Goal: Task Accomplishment & Management: Use online tool/utility

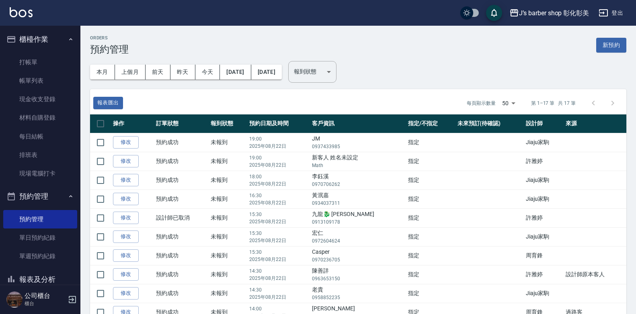
scroll to position [91, 0]
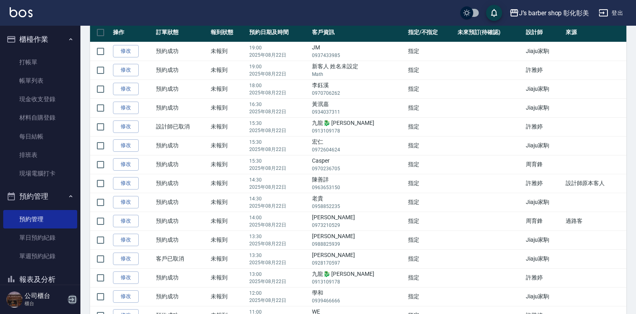
click at [71, 302] on icon "button" at bounding box center [73, 300] width 10 height 10
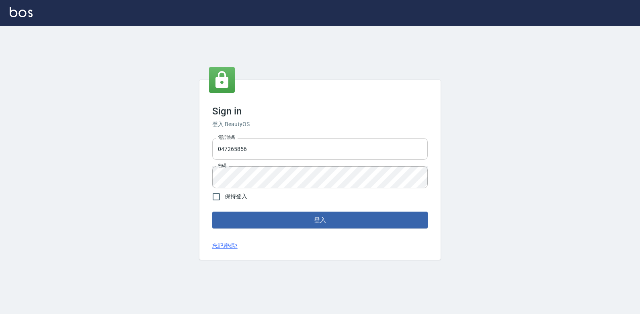
click at [285, 154] on input "047265856" at bounding box center [320, 149] width 216 height 22
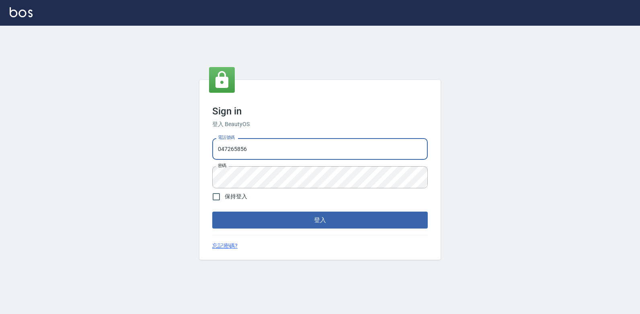
click at [259, 146] on input "047265856" at bounding box center [320, 149] width 216 height 22
click at [258, 146] on input "047265856" at bounding box center [320, 149] width 216 height 22
type input "0938269975"
click at [306, 221] on button "登入" at bounding box center [320, 220] width 216 height 17
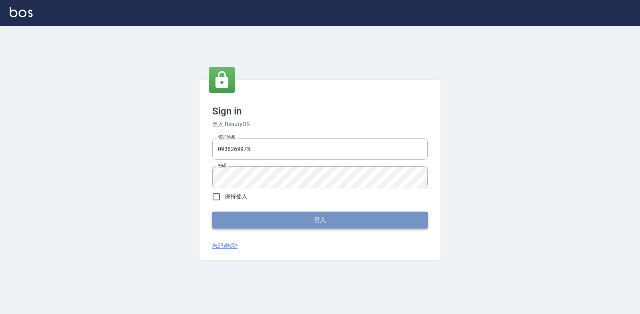
click at [404, 219] on button "登入" at bounding box center [320, 220] width 216 height 17
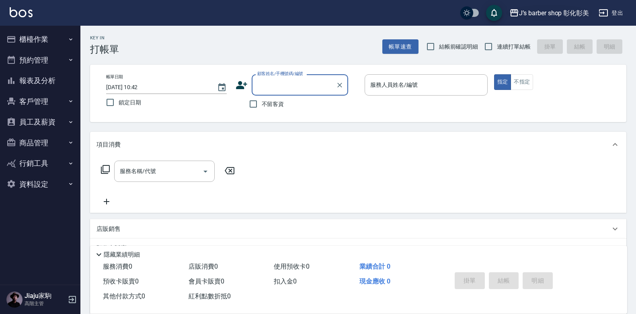
click at [571, 10] on div "J’s barber shop 彰化彰美" at bounding box center [554, 13] width 70 height 10
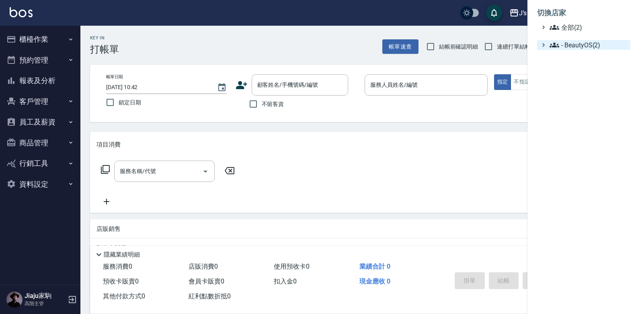
click at [565, 40] on span "- BeautyOS(2)" at bounding box center [589, 45] width 78 height 10
click at [565, 55] on span "J’s barber shop 台中大隆" at bounding box center [590, 56] width 75 height 10
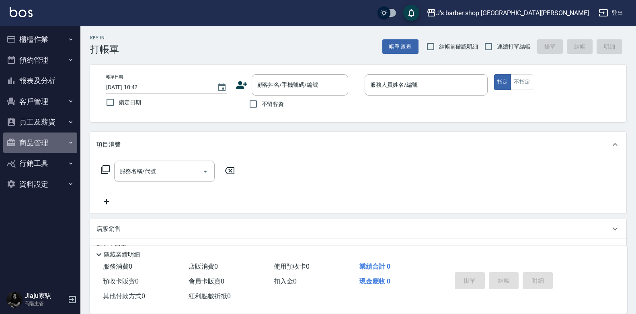
click at [61, 143] on button "商品管理" at bounding box center [40, 143] width 74 height 21
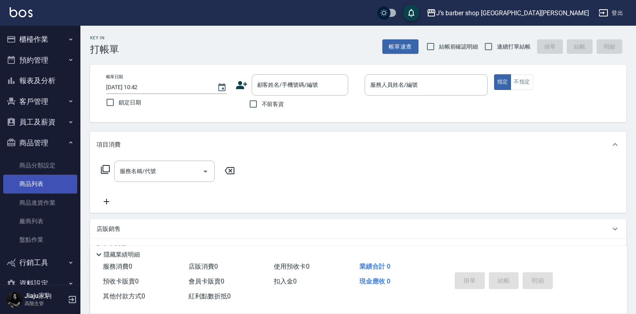
click at [36, 185] on link "商品列表" at bounding box center [40, 184] width 74 height 18
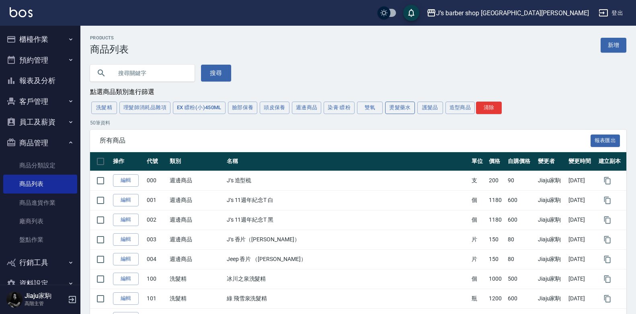
click at [403, 111] on button "燙髮藥水" at bounding box center [400, 108] width 30 height 12
click at [403, 111] on div "洗髮精 理髮師消耗品雜項 EX 瞟粉(小)450ML 臉部保養 頭皮保養 週邊商品 染膏 瞟粉 雙氧 燙髮藥水 護髮品 造型商品 清除" at bounding box center [358, 108] width 536 height 15
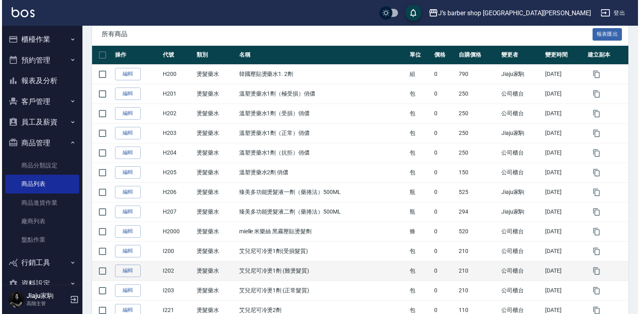
scroll to position [121, 0]
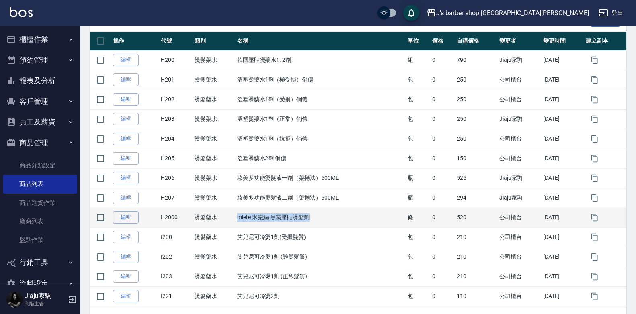
drag, startPoint x: 235, startPoint y: 218, endPoint x: 328, endPoint y: 218, distance: 92.5
click at [327, 218] on td "mielle 米樂絲 黑霧壓貼燙髮劑" at bounding box center [320, 218] width 170 height 20
click at [328, 218] on td "mielle 米樂絲 黑霧壓貼燙髮劑" at bounding box center [320, 218] width 170 height 20
drag, startPoint x: 235, startPoint y: 220, endPoint x: 303, endPoint y: 220, distance: 68.0
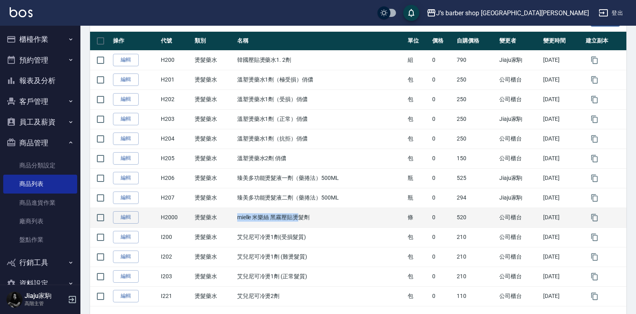
click at [303, 220] on td "mielle 米樂絲 黑霧壓貼燙髮劑" at bounding box center [320, 218] width 170 height 20
drag, startPoint x: 303, startPoint y: 220, endPoint x: 280, endPoint y: 220, distance: 22.9
click at [280, 220] on td "mielle 米樂絲 黑霧壓貼燙髮劑" at bounding box center [320, 218] width 170 height 20
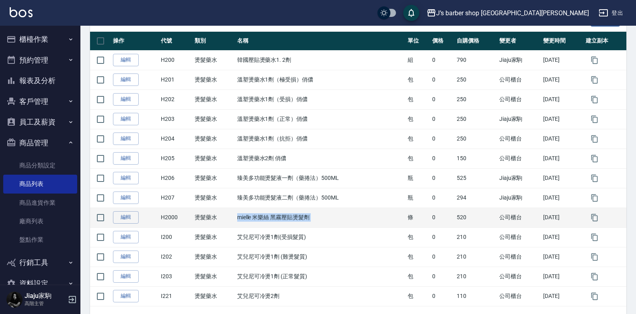
click at [258, 220] on td "mielle 米樂絲 黑霧壓貼燙髮劑" at bounding box center [320, 218] width 170 height 20
drag, startPoint x: 258, startPoint y: 220, endPoint x: 235, endPoint y: 218, distance: 23.4
click at [235, 218] on td "mielle 米樂絲 黑霧壓貼燙髮劑" at bounding box center [320, 218] width 170 height 20
drag, startPoint x: 235, startPoint y: 218, endPoint x: 294, endPoint y: 217, distance: 58.7
click at [294, 217] on td "mielle 米樂絲 黑霧壓貼燙髮劑" at bounding box center [320, 218] width 170 height 20
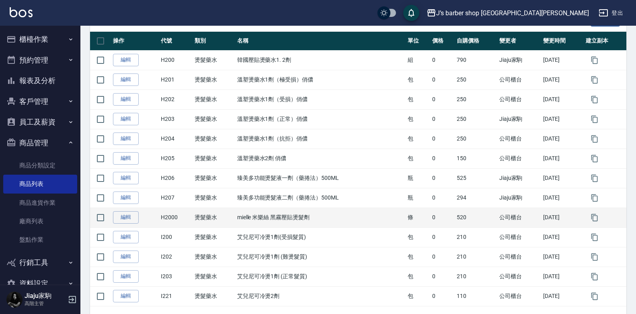
click at [230, 219] on td "燙髮藥水" at bounding box center [214, 218] width 43 height 20
drag, startPoint x: 234, startPoint y: 218, endPoint x: 312, endPoint y: 224, distance: 79.0
click at [312, 224] on td "mielle 米樂絲 黑霧壓貼燙髮劑" at bounding box center [320, 218] width 170 height 20
drag, startPoint x: 312, startPoint y: 224, endPoint x: 289, endPoint y: 220, distance: 24.1
copy td "mielle 米樂絲 黑霧壓貼燙髮劑"
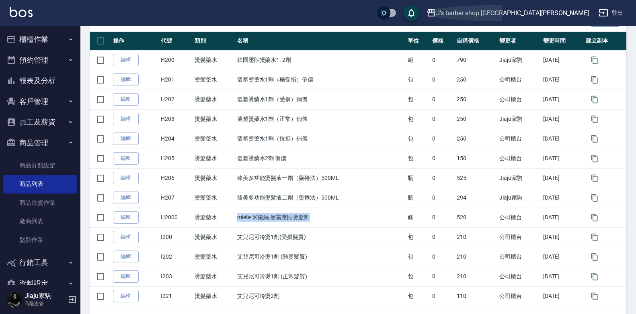
click at [580, 10] on div "J’s barber shop 台中大隆" at bounding box center [512, 13] width 153 height 10
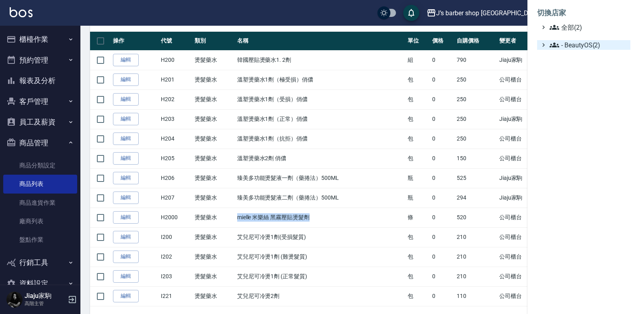
click at [562, 42] on span "- BeautyOS(2)" at bounding box center [589, 45] width 78 height 10
click at [558, 66] on icon at bounding box center [558, 67] width 10 height 10
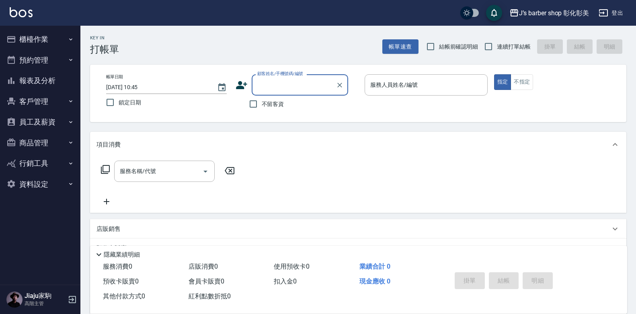
click at [38, 142] on button "商品管理" at bounding box center [40, 143] width 74 height 21
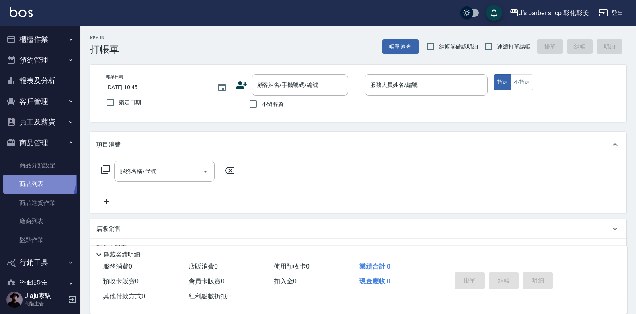
click at [34, 180] on link "商品列表" at bounding box center [40, 184] width 74 height 18
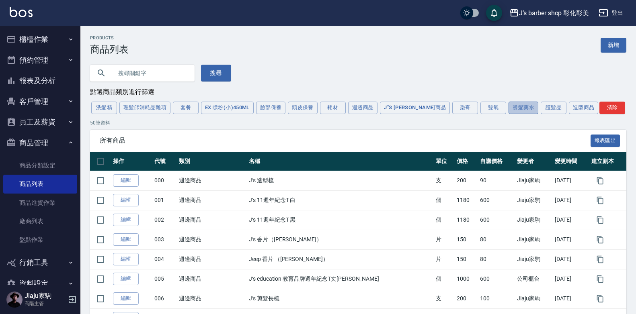
click at [509, 108] on button "燙髮藥水" at bounding box center [524, 108] width 30 height 12
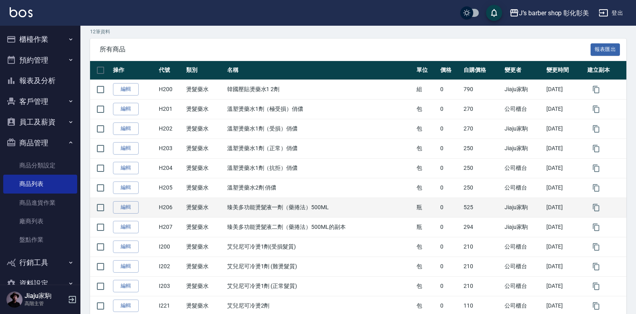
scroll to position [80, 0]
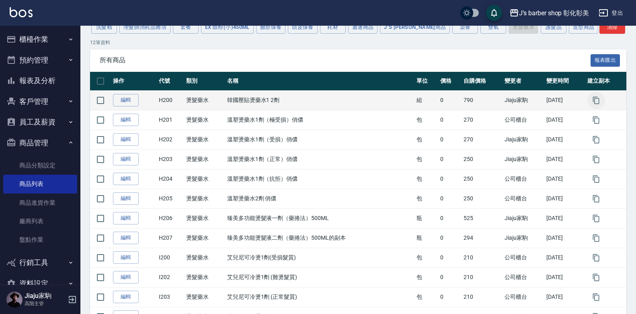
click at [596, 103] on icon "button" at bounding box center [596, 101] width 8 height 8
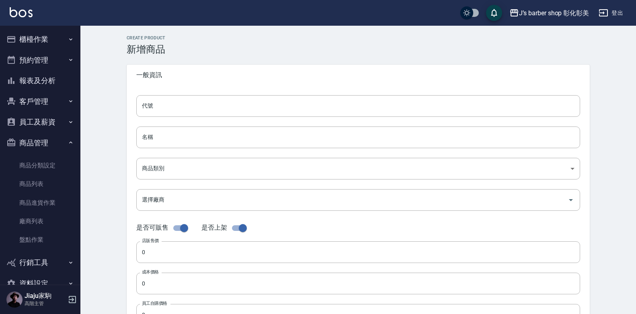
type input "H200的副本"
type input "韓國壓貼燙藥水1 2劑的副本"
type input "dcb00d96-951d-4d80-92f1-16898ed1b63c"
checkbox input "false"
type input "790"
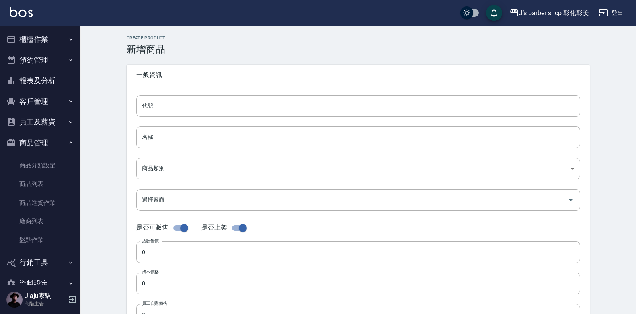
type input "790"
type input "組"
type input "UNSET"
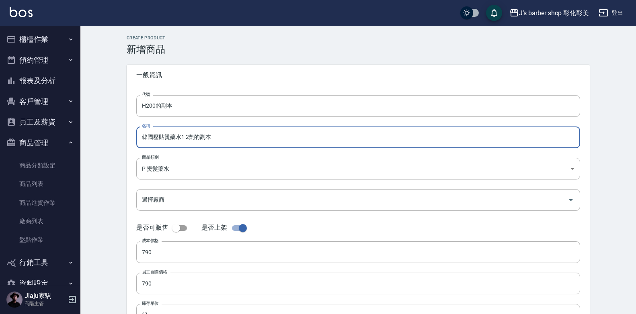
click at [233, 137] on input "韓國壓貼燙藥水1 2劑的副本" at bounding box center [358, 138] width 444 height 22
click at [228, 138] on input "韓國壓貼燙藥水1 2劑的副本" at bounding box center [358, 138] width 444 height 22
click at [183, 146] on input "韓國壓貼燙藥水1 2劑的副本" at bounding box center [358, 138] width 444 height 22
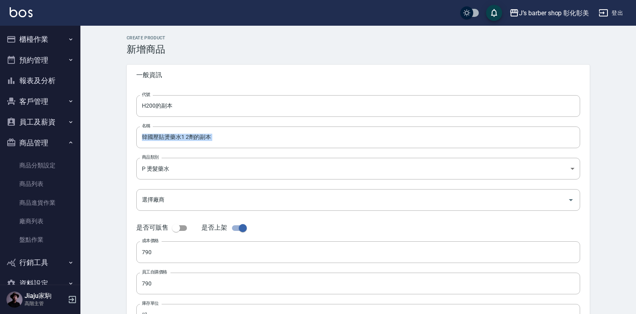
drag, startPoint x: 135, startPoint y: 152, endPoint x: 105, endPoint y: 155, distance: 30.7
click at [105, 155] on div "CREATE PRODUCT 新增商品 一般資訊 代號 H200的副本 代號 名稱 韓國壓貼燙藥水1 2劑的副本 名稱 商品類別 P 燙髮藥水 dcb00…" at bounding box center [358, 218] width 556 height 385
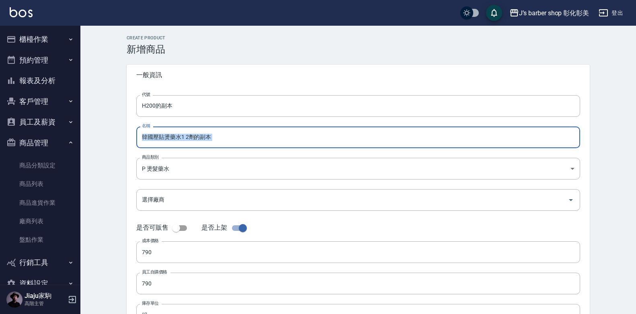
drag, startPoint x: 105, startPoint y: 155, endPoint x: 172, endPoint y: 139, distance: 69.1
drag, startPoint x: 172, startPoint y: 139, endPoint x: 160, endPoint y: 139, distance: 12.1
click at [149, 135] on input "韓國壓貼燙藥水1 2劑的副本" at bounding box center [358, 138] width 444 height 22
click at [214, 136] on input "韓國壓貼燙藥水1 2劑的副本" at bounding box center [358, 138] width 444 height 22
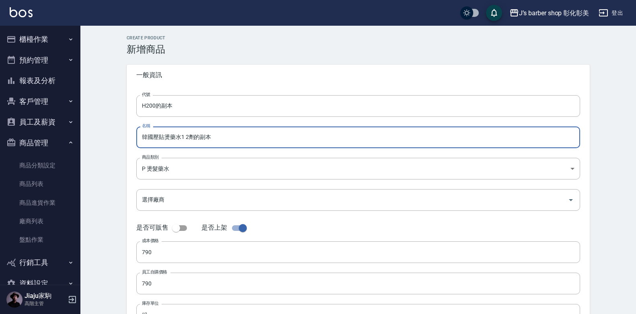
drag, startPoint x: 214, startPoint y: 136, endPoint x: 123, endPoint y: 137, distance: 91.3
click at [124, 138] on div "CREATE PRODUCT 新增商品 一般資訊 代號 H200的副本 代號 名稱 韓國壓貼燙藥水1 2劑的副本 名稱 商品類別 P 燙髮藥水 dcb00…" at bounding box center [358, 218] width 483 height 366
type input "mielle [PERSON_NAME]斯 黑霧壓貼燙髮劑"
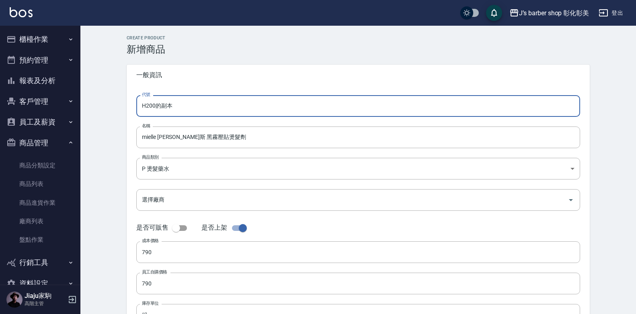
drag, startPoint x: 156, startPoint y: 106, endPoint x: 213, endPoint y: 106, distance: 57.5
click at [213, 106] on input "H200的副本" at bounding box center [358, 106] width 444 height 22
type input "H2000"
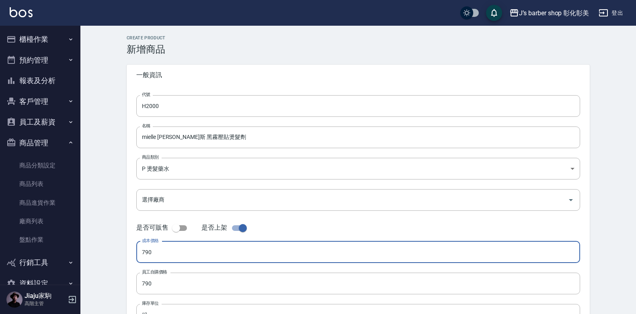
click at [154, 255] on input "790" at bounding box center [358, 253] width 444 height 22
drag, startPoint x: 142, startPoint y: 252, endPoint x: 172, endPoint y: 254, distance: 29.9
click at [172, 254] on input "790" at bounding box center [358, 253] width 444 height 22
type input "520"
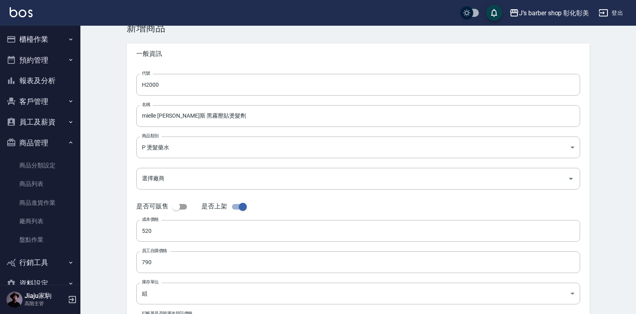
scroll to position [40, 0]
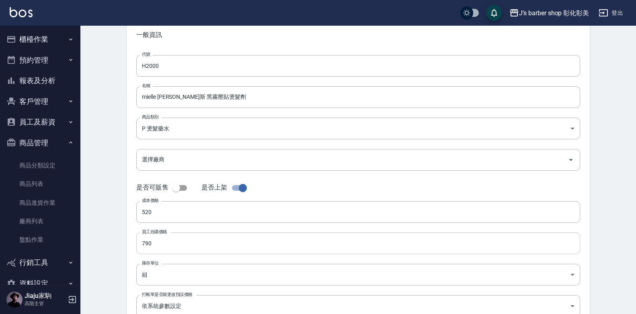
drag, startPoint x: 141, startPoint y: 244, endPoint x: 175, endPoint y: 244, distance: 33.8
click at [175, 244] on input "790" at bounding box center [358, 244] width 444 height 22
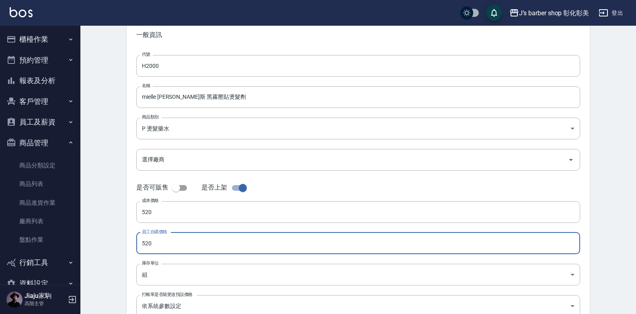
type input "520"
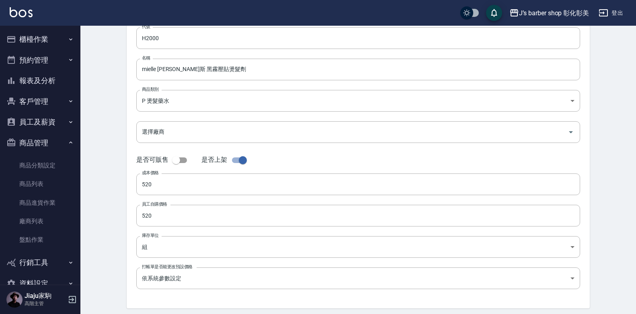
scroll to position [97, 0]
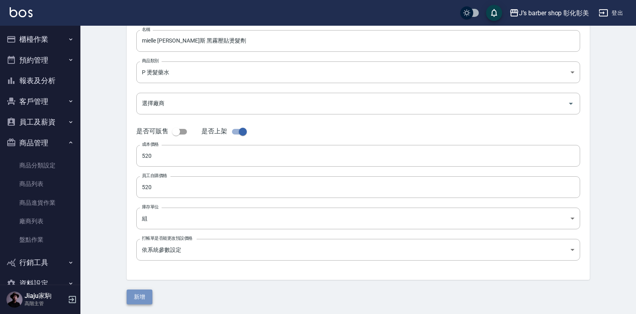
click at [137, 299] on button "新增" at bounding box center [140, 297] width 26 height 15
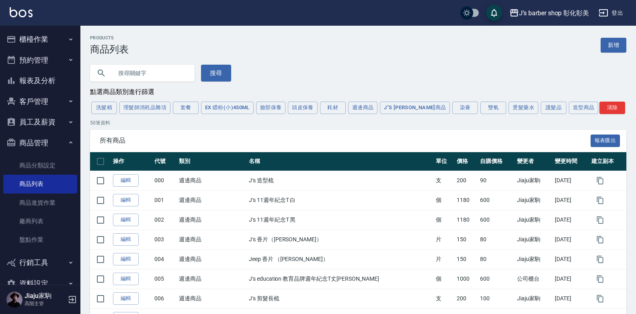
click at [626, 11] on button "登出" at bounding box center [611, 13] width 31 height 15
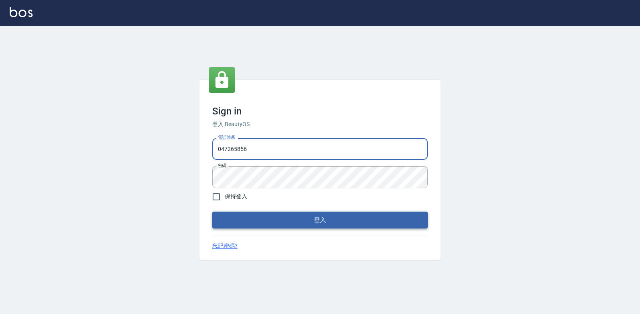
click at [378, 224] on button "登入" at bounding box center [320, 220] width 216 height 17
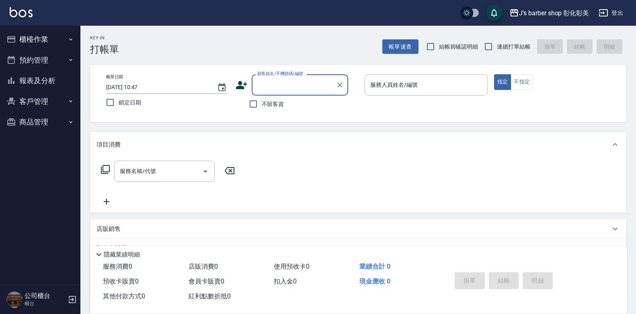
click at [41, 122] on button "商品管理" at bounding box center [40, 122] width 74 height 21
click at [401, 159] on div "服務名稱/代號 服務名稱/代號" at bounding box center [358, 185] width 536 height 55
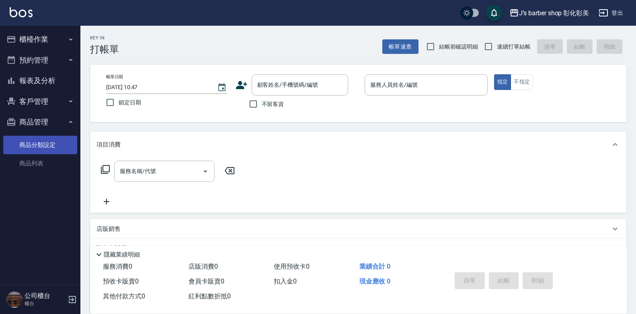
click at [53, 142] on link "商品分類設定" at bounding box center [40, 145] width 74 height 18
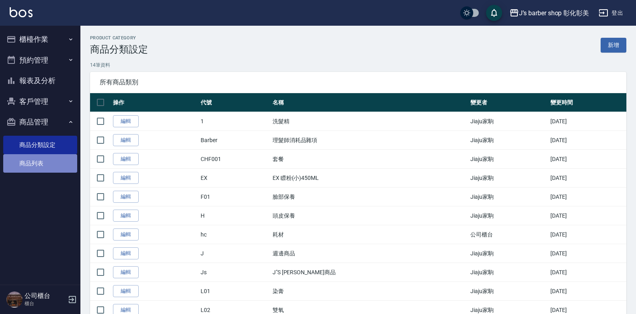
click at [54, 162] on link "商品列表" at bounding box center [40, 163] width 74 height 18
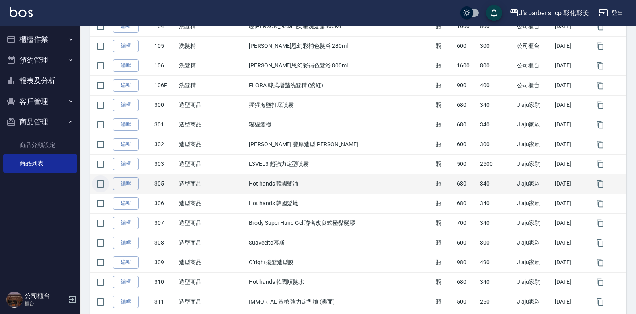
scroll to position [479, 0]
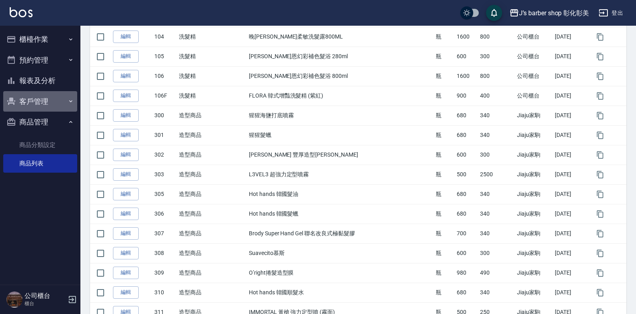
click at [49, 100] on button "客戶管理" at bounding box center [40, 101] width 74 height 21
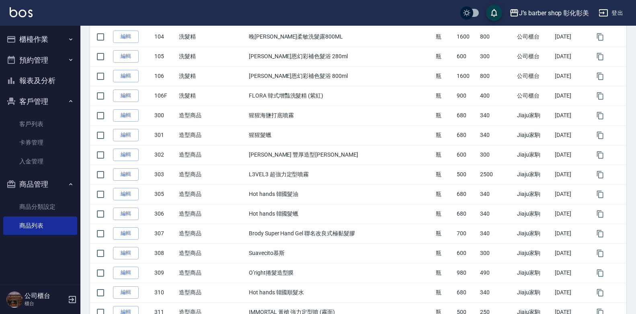
click at [60, 185] on button "商品管理" at bounding box center [40, 184] width 74 height 21
click at [55, 213] on link "商品分類設定" at bounding box center [40, 207] width 74 height 18
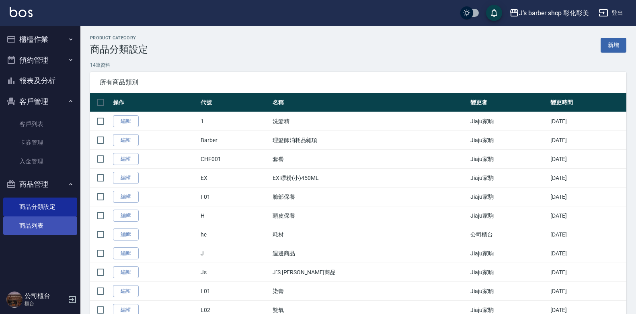
click at [29, 227] on link "商品列表" at bounding box center [40, 226] width 74 height 18
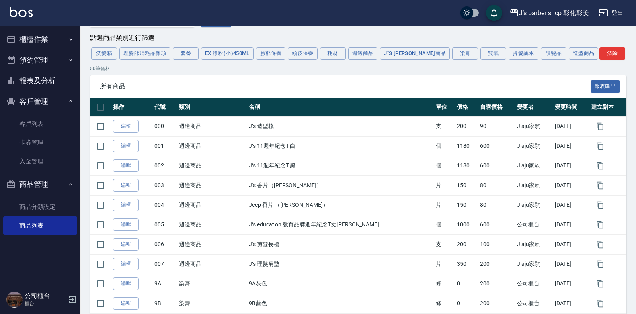
scroll to position [40, 0]
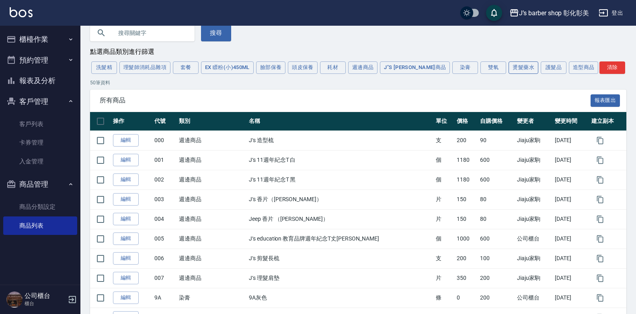
click at [509, 72] on button "燙髮藥水" at bounding box center [524, 68] width 30 height 12
click at [498, 72] on div "洗髮精 理髮師消耗品雜項 套餐 EX 瞟粉(小)450ML 臉部保養 頭皮保養 耗材 週邊商品 J"S [PERSON_NAME]商品 染膏 雙氧 燙髮藥水 …" at bounding box center [358, 67] width 536 height 15
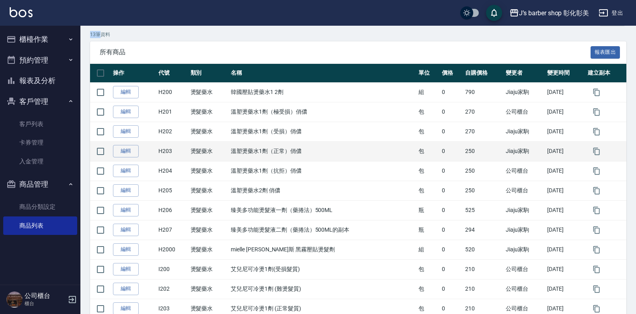
scroll to position [152, 0]
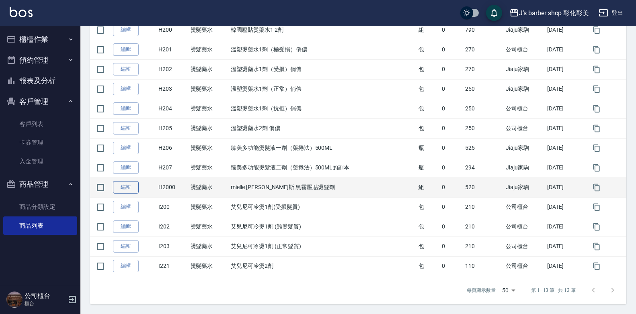
click at [123, 188] on link "編輯" at bounding box center [126, 187] width 26 height 12
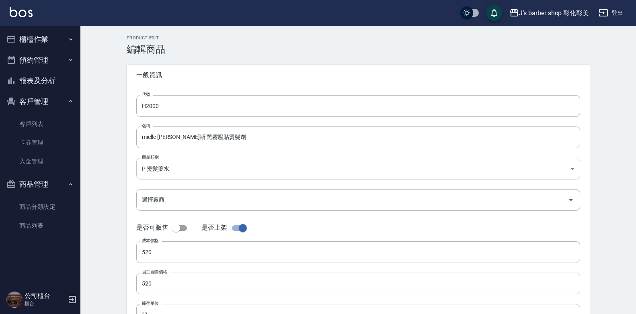
type input "H2000"
type input "mielle [PERSON_NAME]斯 黑霧壓貼燙髮劑"
type input "dcb00d96-951d-4d80-92f1-16898ed1b63c"
checkbox input "false"
type input "520"
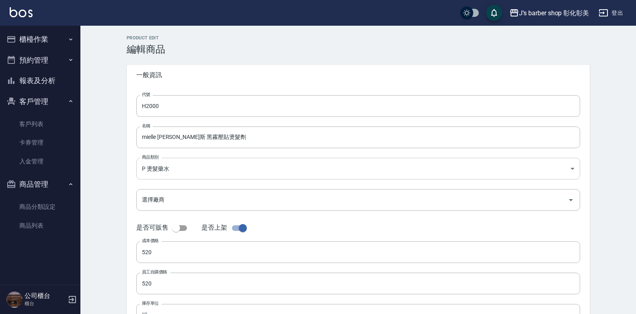
type input "520"
type input "組"
type input "UNSET"
click at [571, 201] on icon "Open" at bounding box center [571, 200] width 10 height 10
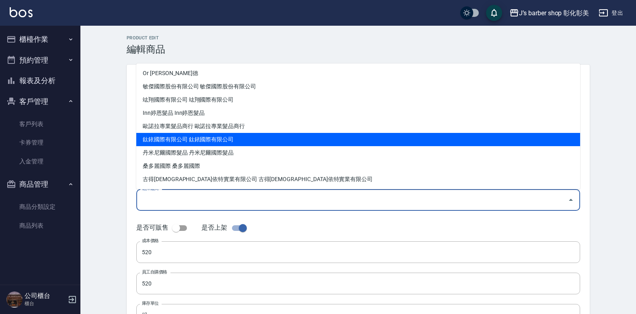
scroll to position [97, 0]
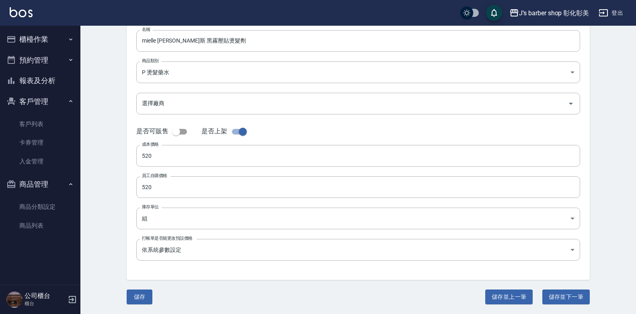
click at [90, 183] on div "Product Edit 編輯商品 一般資訊 代號 H2000 代號 名稱 mielle [PERSON_NAME]斯 黑霧壓貼燙髮劑 名稱 商品類別 P…" at bounding box center [358, 121] width 556 height 385
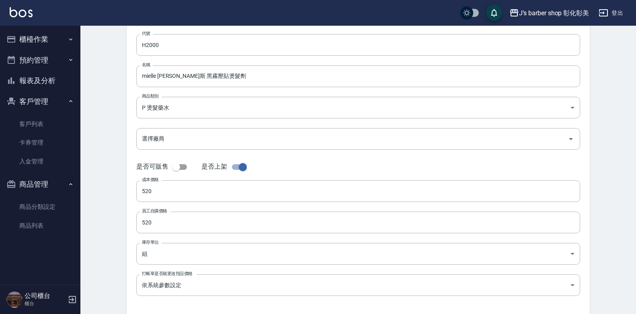
scroll to position [0, 0]
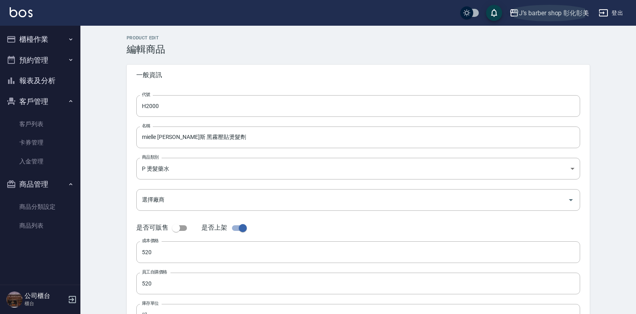
click at [590, 11] on button "J’s barber shop 彰化彰美" at bounding box center [549, 13] width 86 height 16
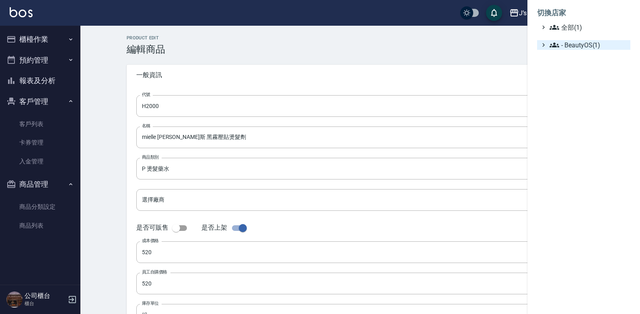
click at [567, 45] on span "- BeautyOS(1)" at bounding box center [589, 45] width 78 height 10
click at [566, 45] on span "- BeautyOS(1)" at bounding box center [589, 45] width 78 height 10
click at [479, 47] on div at bounding box center [320, 157] width 640 height 314
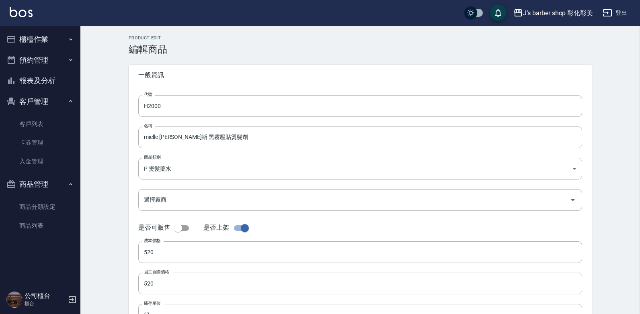
click at [479, 47] on div at bounding box center [320, 157] width 640 height 314
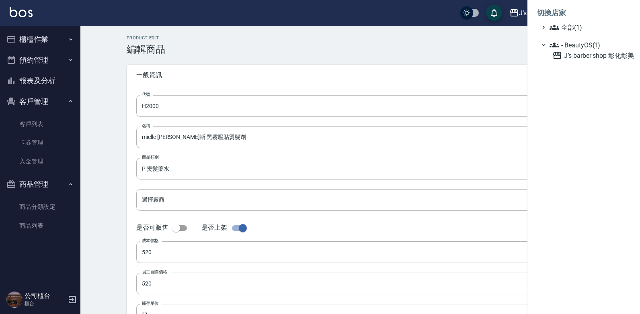
click at [481, 43] on div at bounding box center [320, 157] width 640 height 314
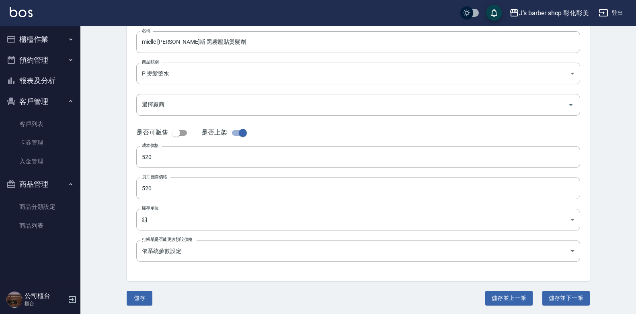
scroll to position [97, 0]
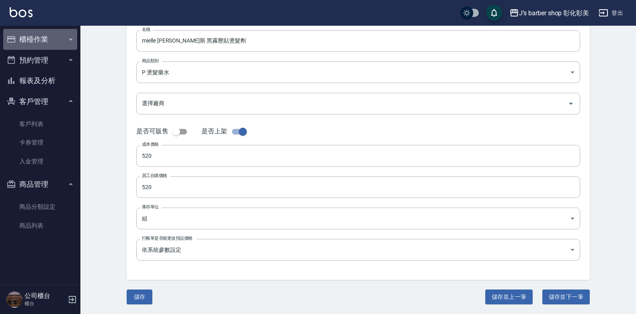
click at [53, 37] on button "櫃檯作業" at bounding box center [40, 39] width 74 height 21
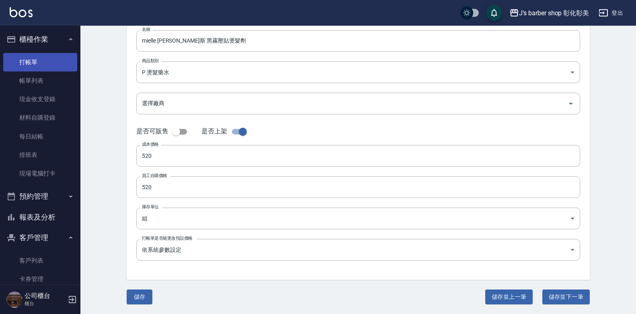
click at [38, 55] on link "打帳單" at bounding box center [40, 62] width 74 height 18
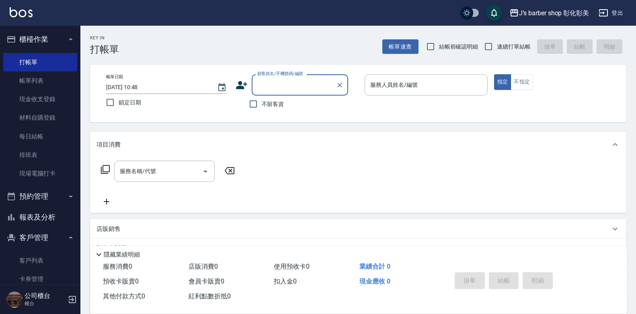
click at [148, 84] on input "[DATE] 10:48" at bounding box center [157, 87] width 103 height 13
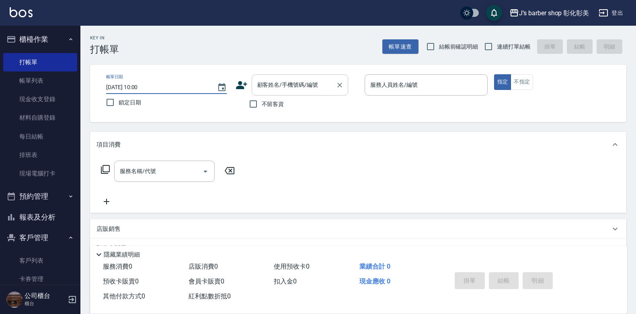
click at [293, 76] on div "顧客姓名/手機號碼/編號" at bounding box center [300, 84] width 97 height 21
type input "[DATE] 10:00"
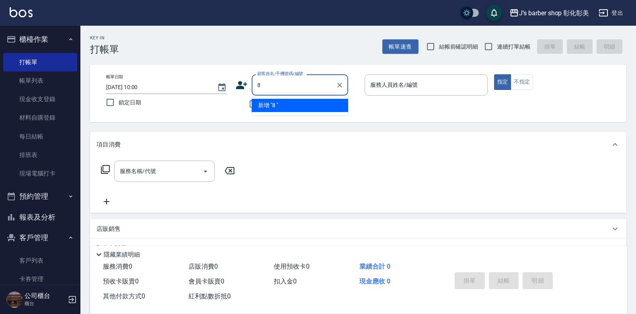
type input "8"
click at [326, 109] on li "阿德/0922321749/null" at bounding box center [300, 105] width 97 height 13
type input "阿德/0922321749/null"
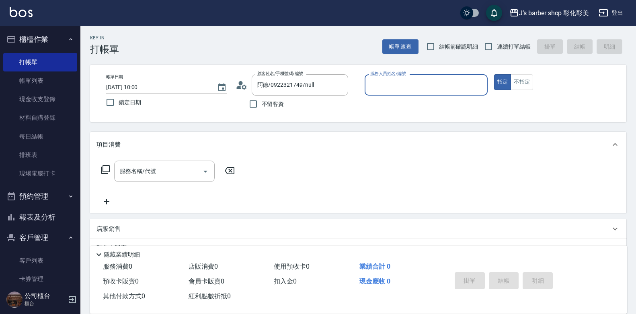
click at [366, 86] on div "服務人員姓名/編號" at bounding box center [426, 84] width 123 height 21
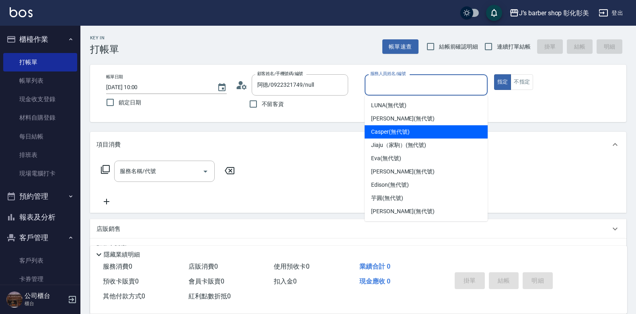
click at [379, 138] on div "Casper (無代號)" at bounding box center [426, 131] width 123 height 13
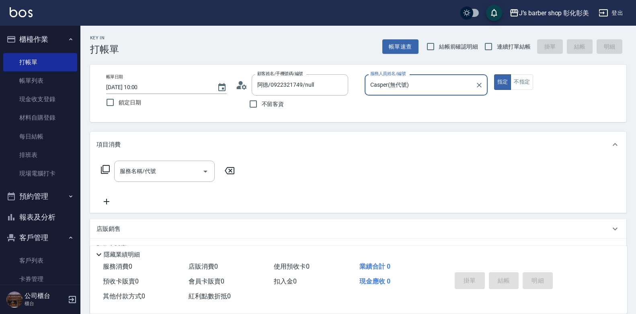
click at [442, 80] on input "Casper(無代號)" at bounding box center [420, 85] width 104 height 14
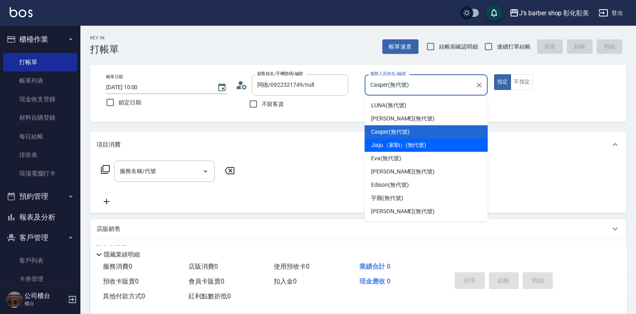
click at [413, 145] on span "Jiaju（家駒） (無代號)" at bounding box center [398, 145] width 55 height 8
type input "Jiaju（家駒）(無代號)"
click at [413, 145] on div "項目消費" at bounding box center [354, 145] width 514 height 8
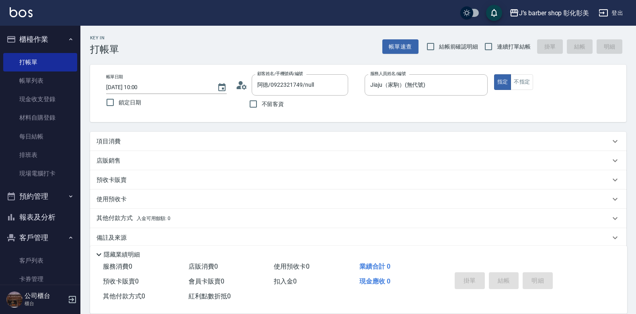
click at [175, 141] on div "項目消費" at bounding box center [354, 142] width 514 height 8
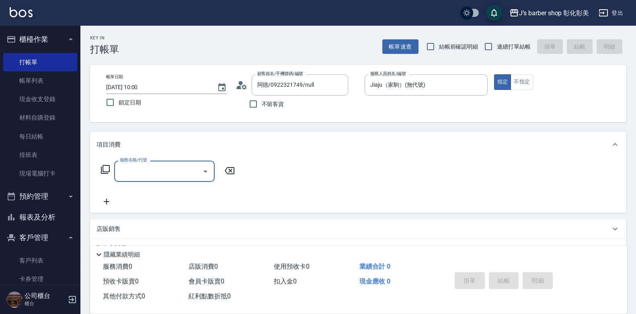
click at [128, 162] on label "服務名稱/代號" at bounding box center [133, 160] width 27 height 6
click at [128, 164] on input "服務名稱/代號" at bounding box center [158, 171] width 81 height 14
click at [141, 175] on input "服務名稱/代號" at bounding box center [158, 171] width 81 height 14
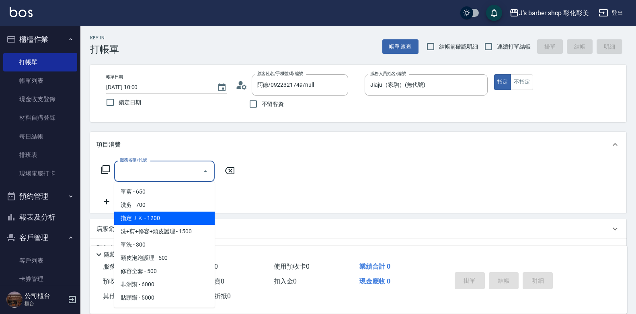
click at [145, 213] on span "指定ＪＫ - 1200" at bounding box center [164, 218] width 101 height 13
type input "指定ＪＫ(102)"
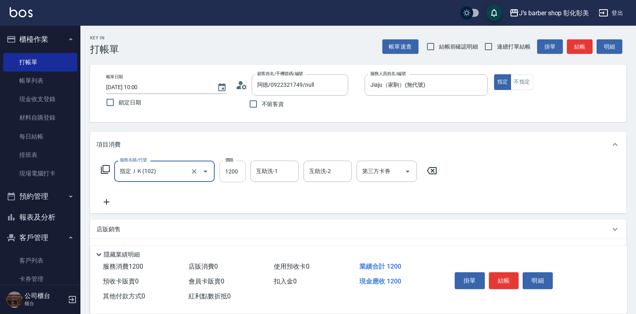
click at [240, 174] on input "1200" at bounding box center [233, 172] width 26 height 22
type input "1100"
click at [506, 277] on button "結帳" at bounding box center [504, 281] width 30 height 17
